Goal: Task Accomplishment & Management: Manage account settings

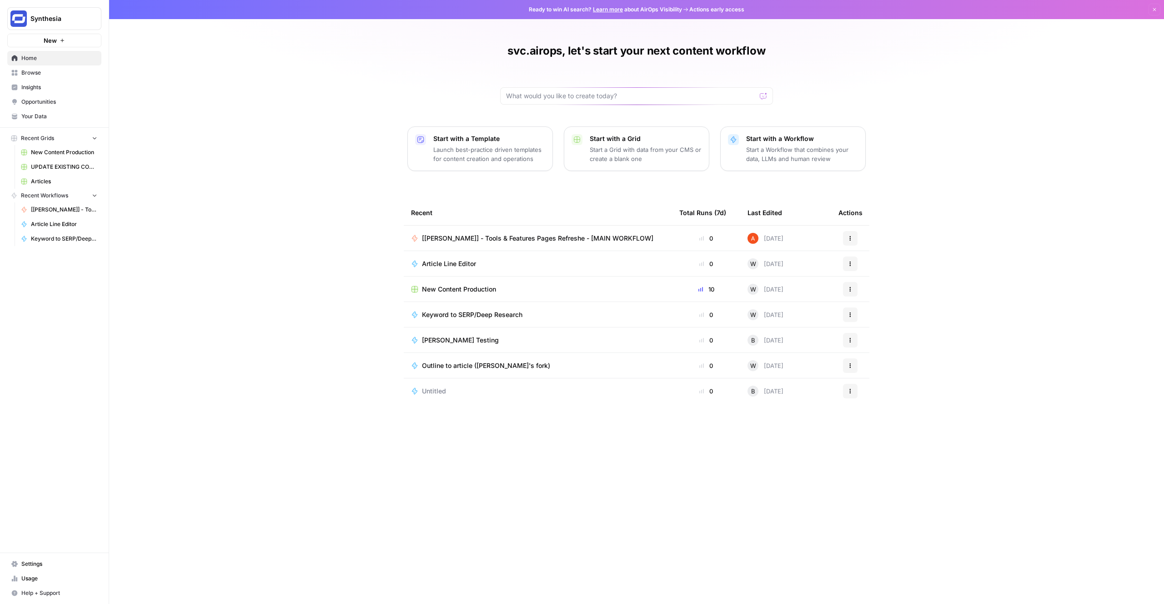
click at [53, 562] on span "Settings" at bounding box center [59, 564] width 76 height 8
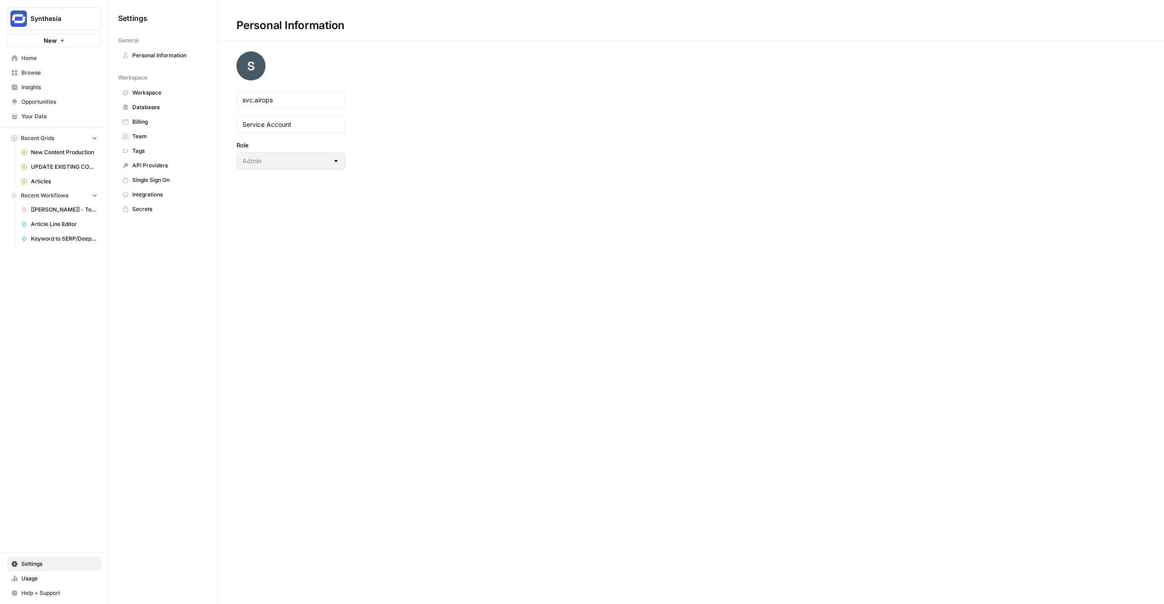
click at [150, 140] on span "Team" at bounding box center [168, 136] width 72 height 8
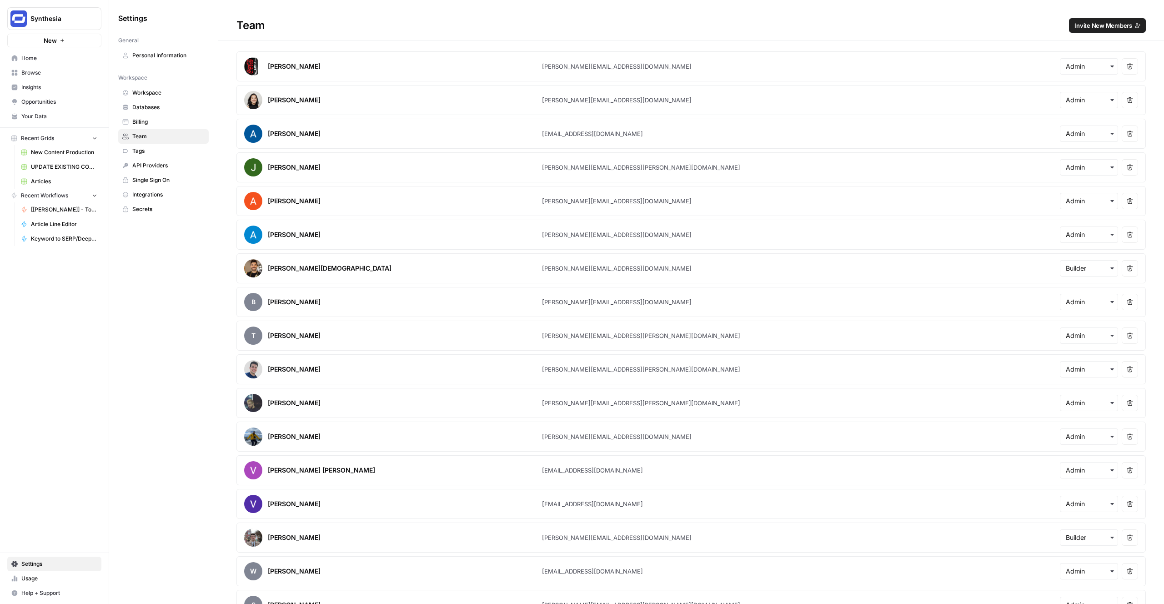
click at [1104, 25] on span "Invite New Members" at bounding box center [1103, 25] width 58 height 9
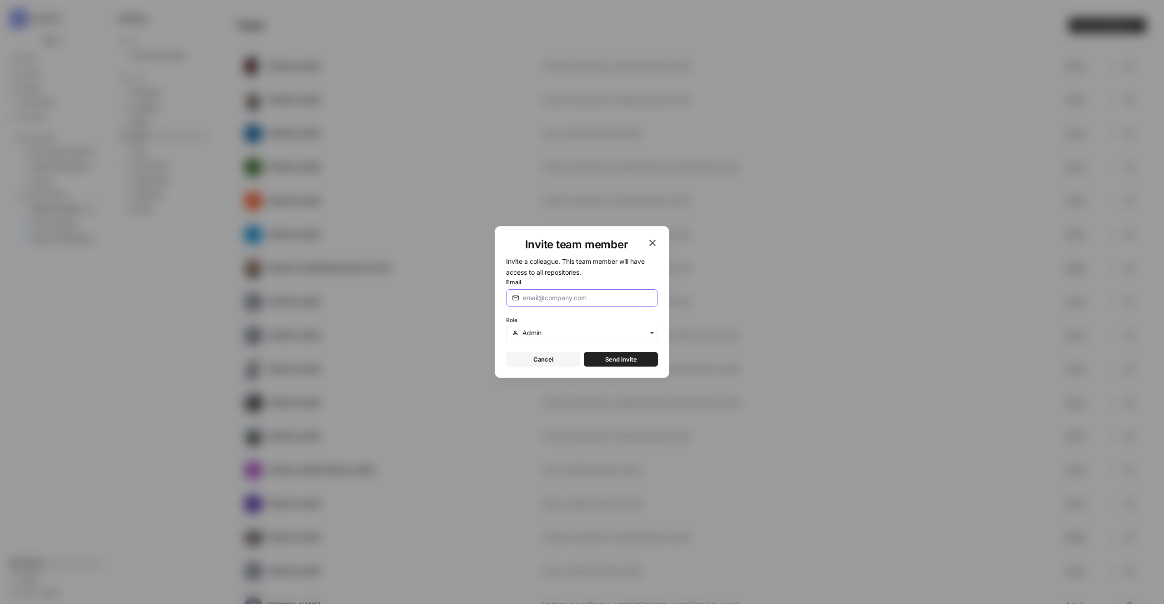
click at [580, 301] on input "Email" at bounding box center [587, 297] width 129 height 9
paste input "[PERSON_NAME][EMAIL_ADDRESS][PERSON_NAME][DOMAIN_NAME]"
type input "[PERSON_NAME][EMAIL_ADDRESS][PERSON_NAME][DOMAIN_NAME]"
click at [568, 333] on input "text" at bounding box center [587, 332] width 130 height 9
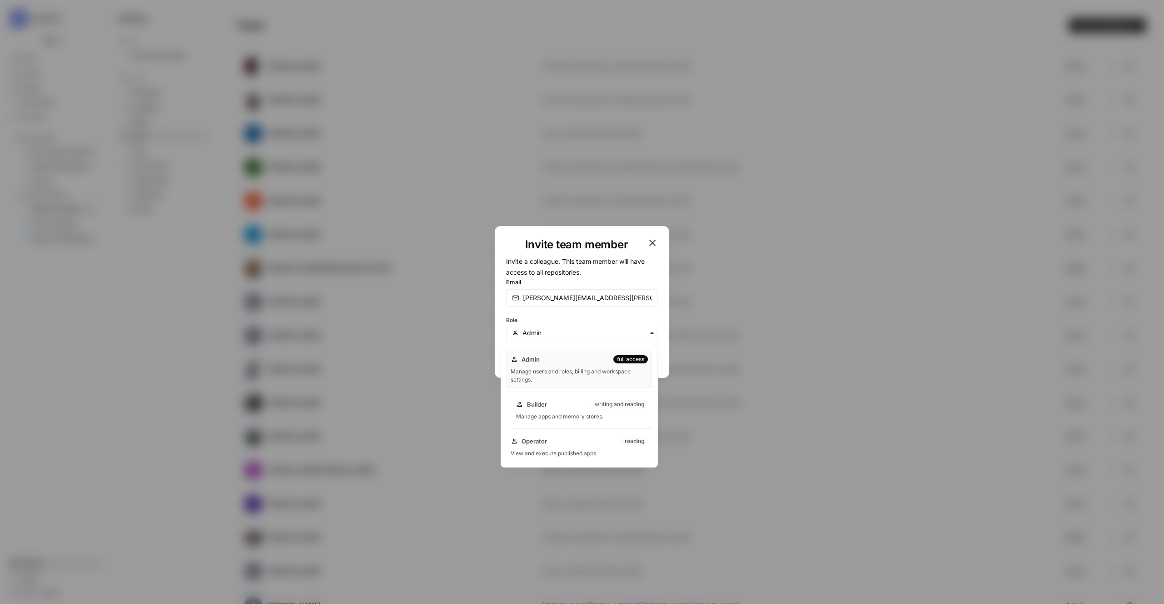
click at [559, 408] on div "Builder writing and reading" at bounding box center [582, 404] width 132 height 9
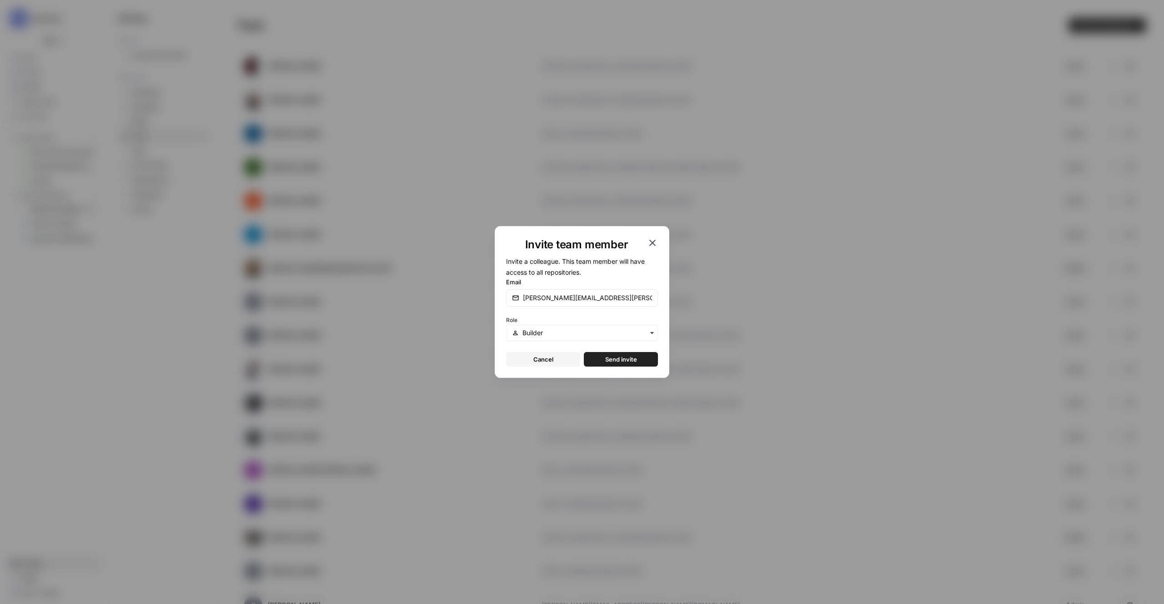
click at [615, 360] on span "Send invite" at bounding box center [621, 359] width 32 height 9
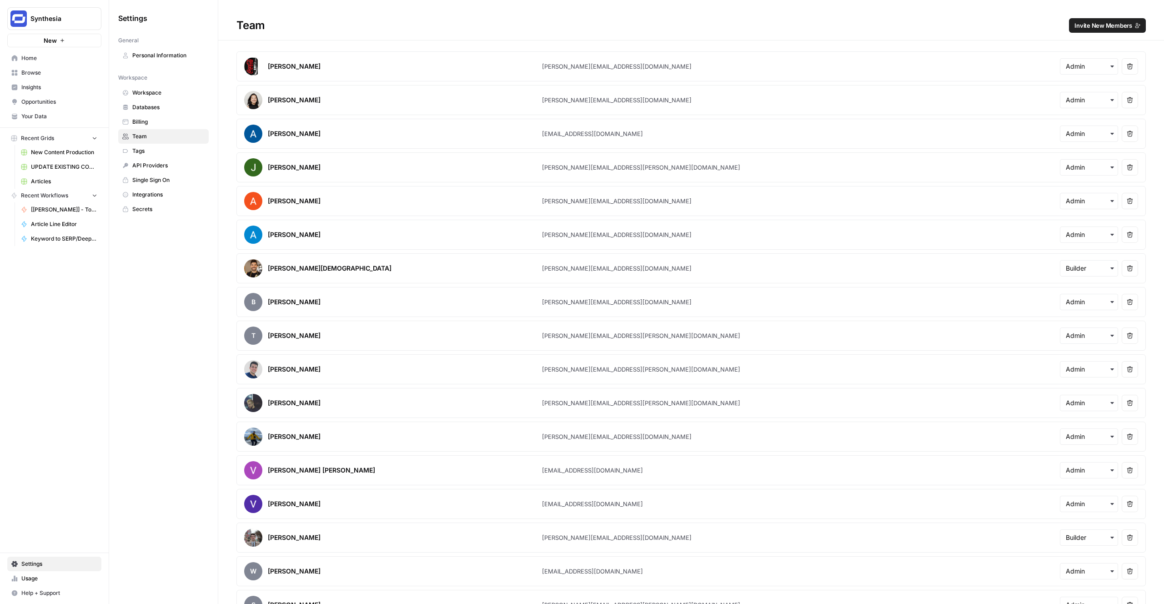
click at [172, 138] on span "Team" at bounding box center [168, 136] width 72 height 8
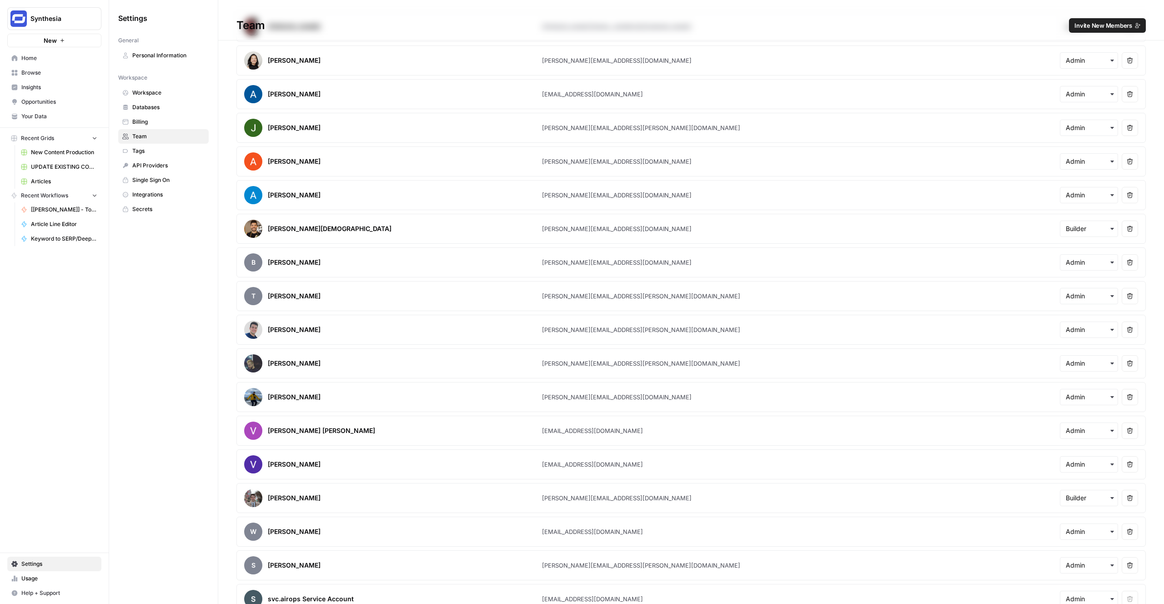
scroll to position [188, 0]
